Goal: Task Accomplishment & Management: Use online tool/utility

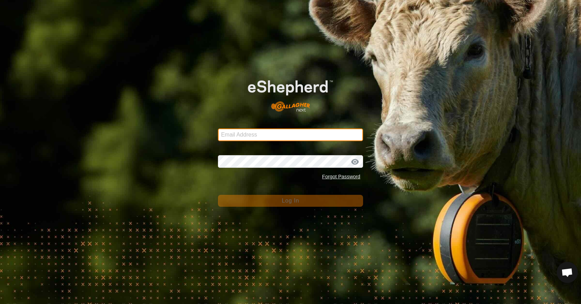
type input "[EMAIL_ADDRESS][DOMAIN_NAME]"
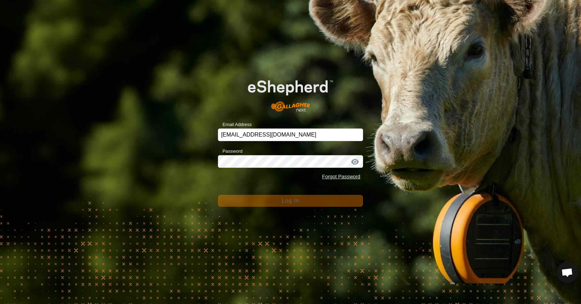
click at [309, 199] on button "Log In" at bounding box center [290, 201] width 145 height 12
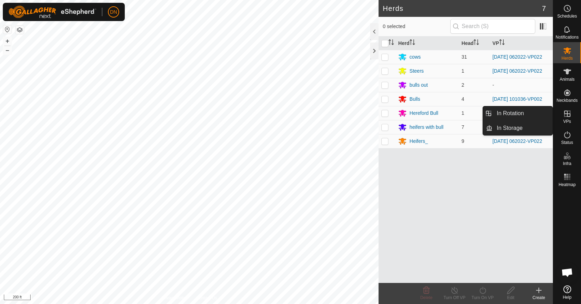
click at [565, 115] on icon at bounding box center [567, 114] width 8 height 8
click at [520, 110] on link "In Rotation" at bounding box center [522, 114] width 60 height 14
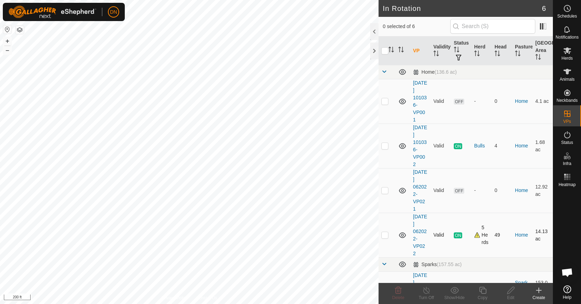
click at [385, 236] on p-checkbox at bounding box center [384, 235] width 7 height 6
checkbox input "true"
click at [481, 291] on icon at bounding box center [482, 290] width 9 height 8
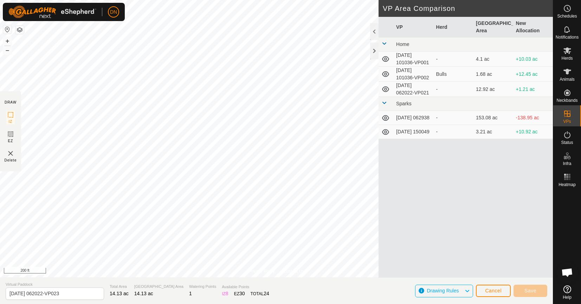
click at [189, 283] on div "Privacy Policy Contact Us Y202 1389479591 Heifers_ 2025-08-12 062022-VP022 + – …" at bounding box center [276, 152] width 553 height 304
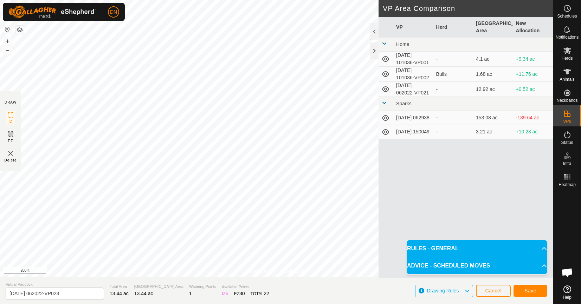
click at [396, 290] on div "Privacy Policy Contact Us Type: Inclusion Zone undefined Animal + – ⇧ i 200 ft …" at bounding box center [276, 152] width 553 height 304
click at [530, 290] on span "Save" at bounding box center [530, 291] width 12 height 6
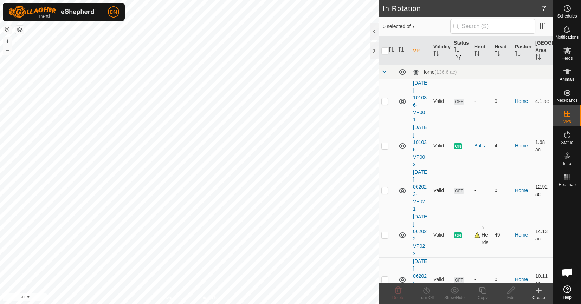
click at [382, 191] on p-checkbox at bounding box center [384, 191] width 7 height 6
click at [401, 291] on icon at bounding box center [398, 290] width 7 height 7
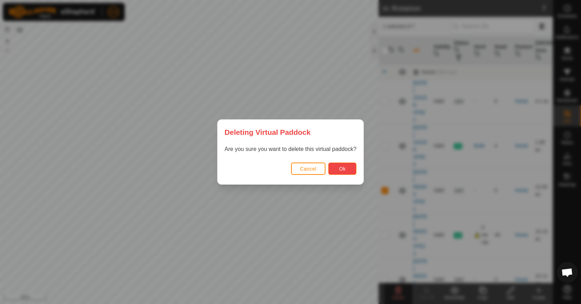
click at [348, 174] on button "Ok" at bounding box center [342, 169] width 28 height 12
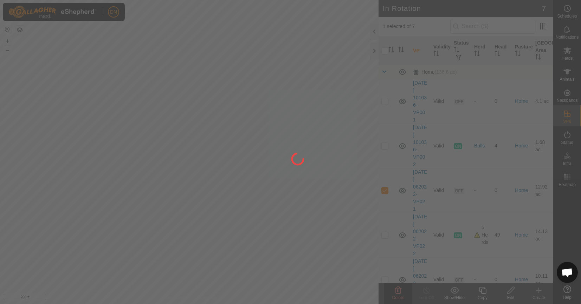
checkbox input "false"
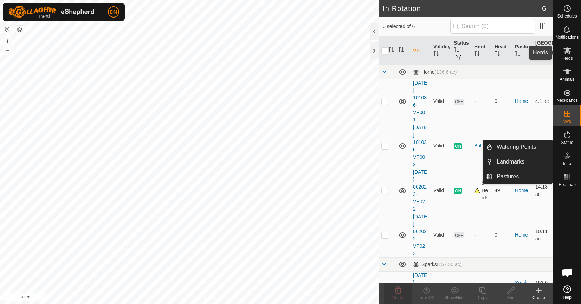
click at [569, 49] on icon at bounding box center [567, 50] width 8 height 7
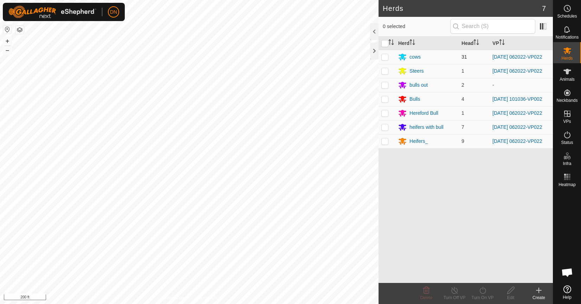
click at [383, 55] on p-checkbox at bounding box center [384, 57] width 7 height 6
checkbox input "true"
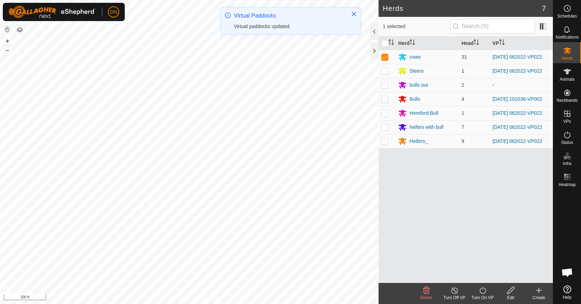
click at [383, 72] on p-checkbox at bounding box center [384, 71] width 7 height 6
checkbox input "true"
click at [383, 111] on td at bounding box center [387, 113] width 17 height 14
checkbox input "true"
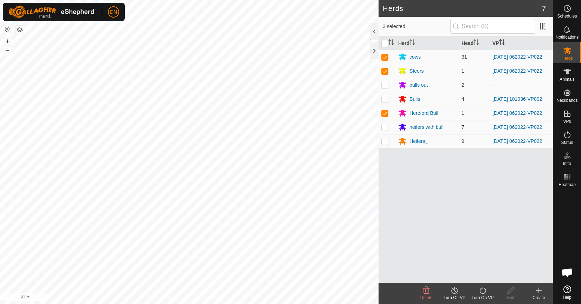
click at [386, 130] on p-tablecheckbox at bounding box center [384, 127] width 7 height 6
checkbox input "true"
drag, startPoint x: 386, startPoint y: 148, endPoint x: 386, endPoint y: 156, distance: 8.1
click at [386, 144] on p-checkbox at bounding box center [384, 141] width 7 height 6
checkbox input "true"
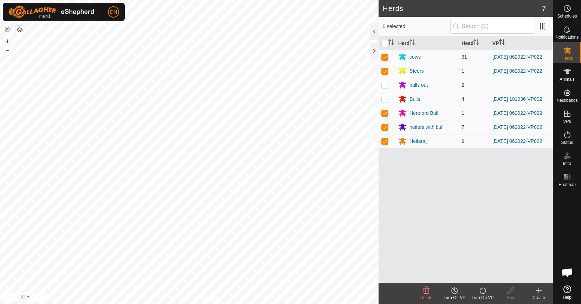
click at [481, 290] on icon at bounding box center [482, 290] width 9 height 8
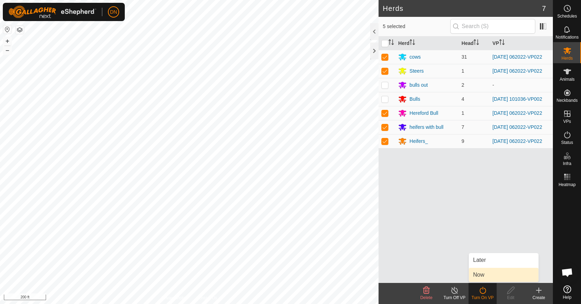
click at [480, 278] on link "Now" at bounding box center [504, 275] width 70 height 14
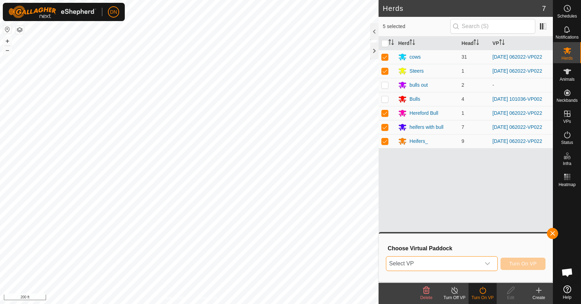
click at [480, 264] on span "Select VP" at bounding box center [433, 264] width 94 height 14
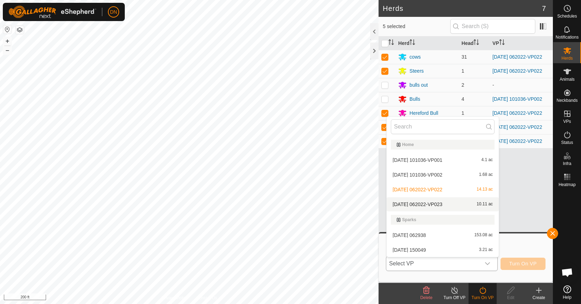
click at [462, 200] on li "2025-08-12 062022-VP023 10.11 ac" at bounding box center [443, 205] width 112 height 14
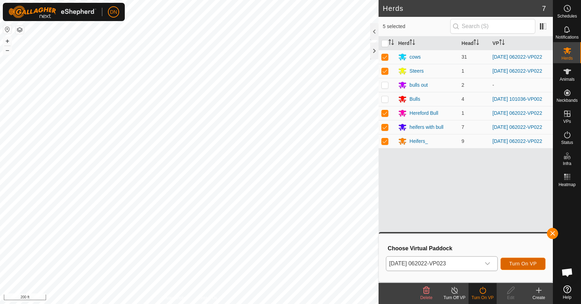
click at [526, 259] on button "Turn On VP" at bounding box center [523, 264] width 45 height 12
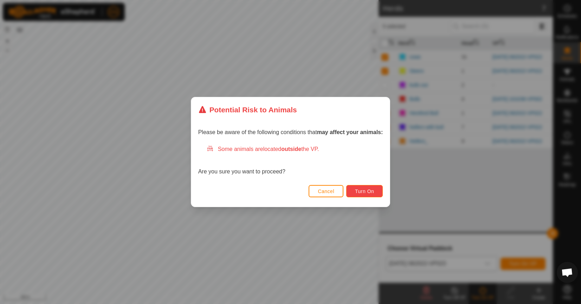
click at [366, 194] on span "Turn On" at bounding box center [364, 192] width 19 height 6
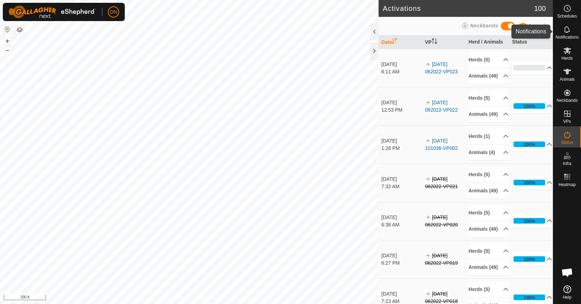
click at [563, 29] on icon at bounding box center [567, 29] width 8 height 8
